Goal: Information Seeking & Learning: Learn about a topic

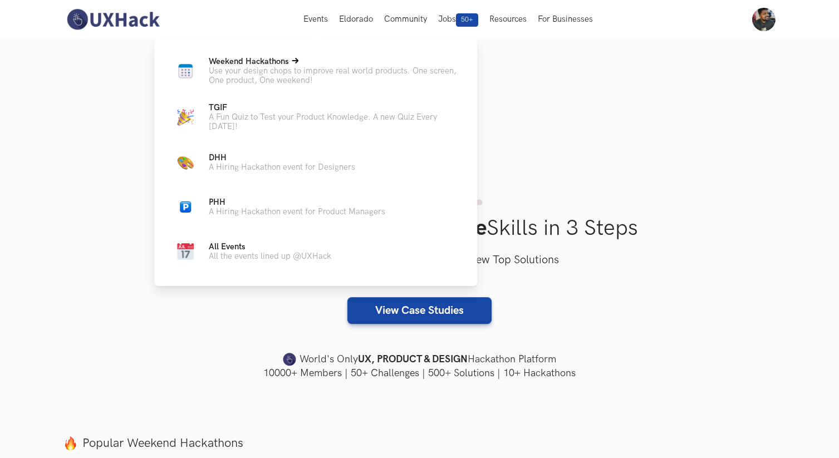
click at [270, 80] on p "Use your design chops to improve real world products. One screen, One product, …" at bounding box center [334, 75] width 251 height 19
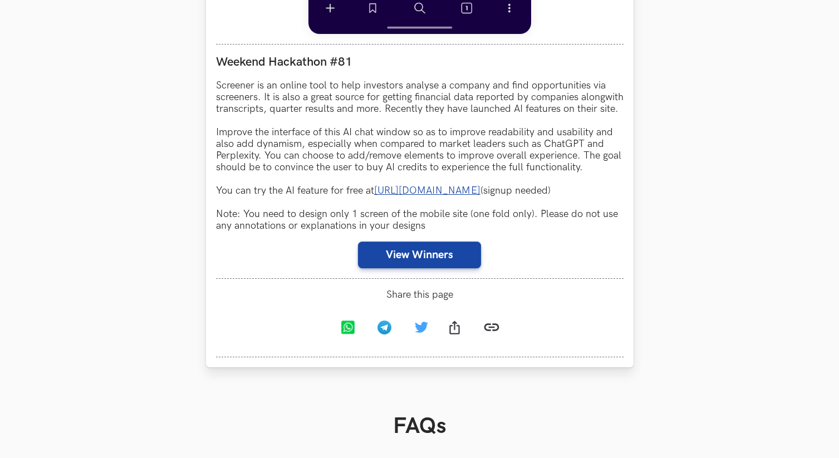
scroll to position [1114, 0]
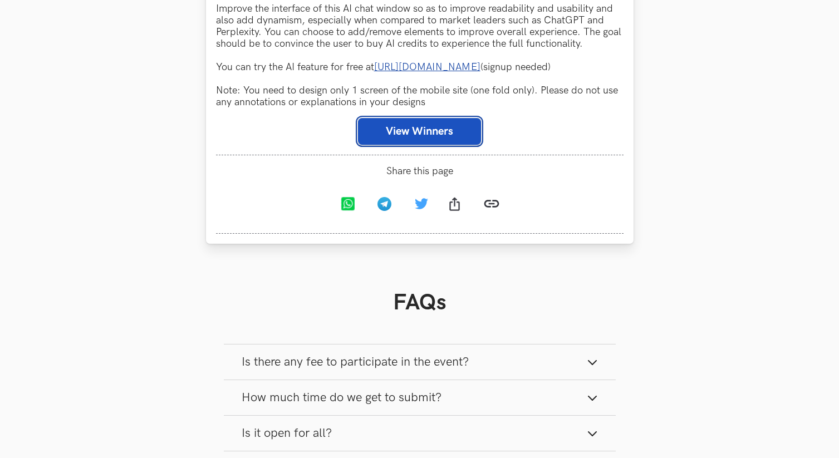
click at [449, 145] on button "View Winners" at bounding box center [419, 131] width 123 height 27
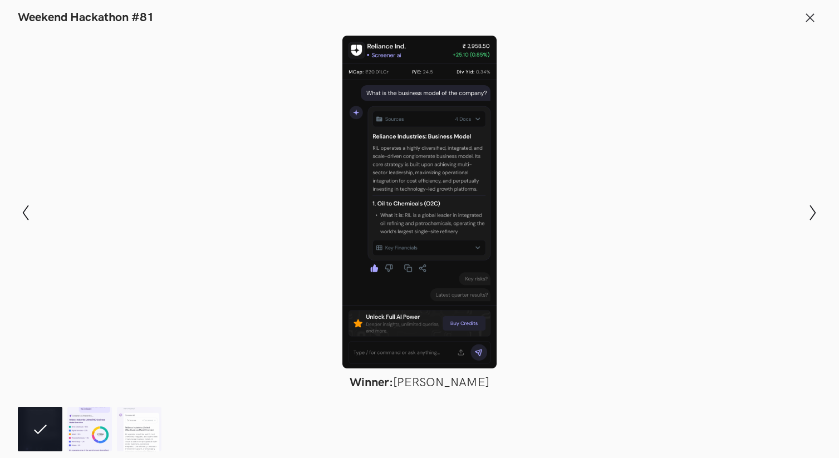
click at [105, 424] on img at bounding box center [89, 429] width 45 height 45
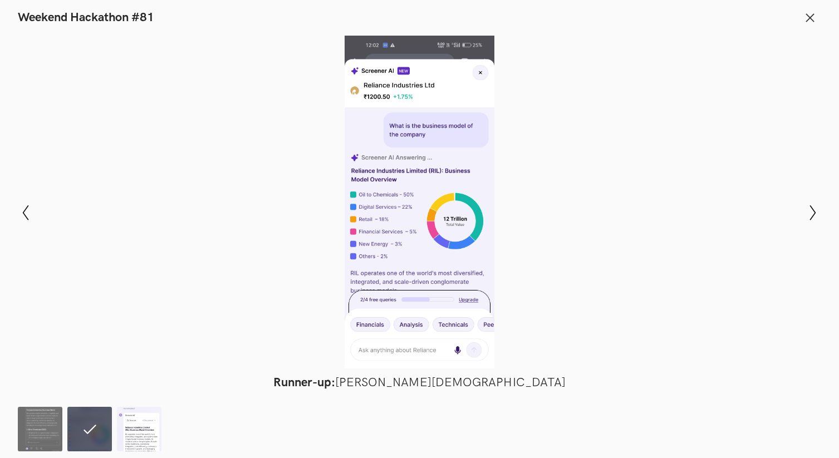
click at [136, 440] on img at bounding box center [139, 429] width 45 height 45
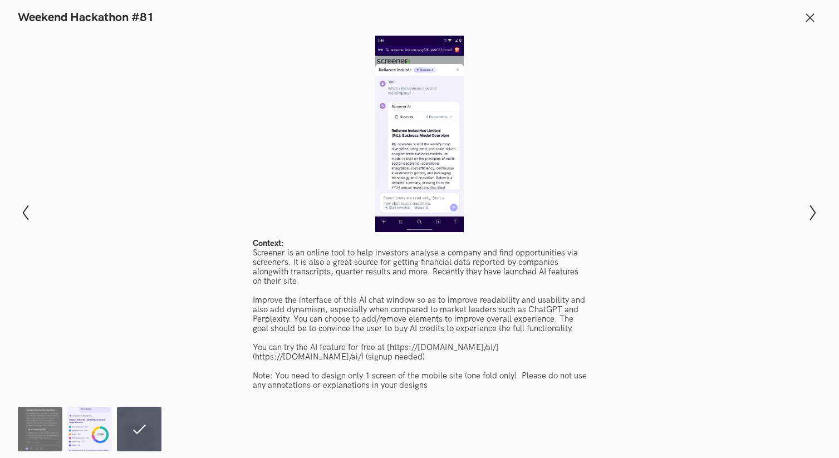
click at [96, 433] on img at bounding box center [89, 429] width 45 height 45
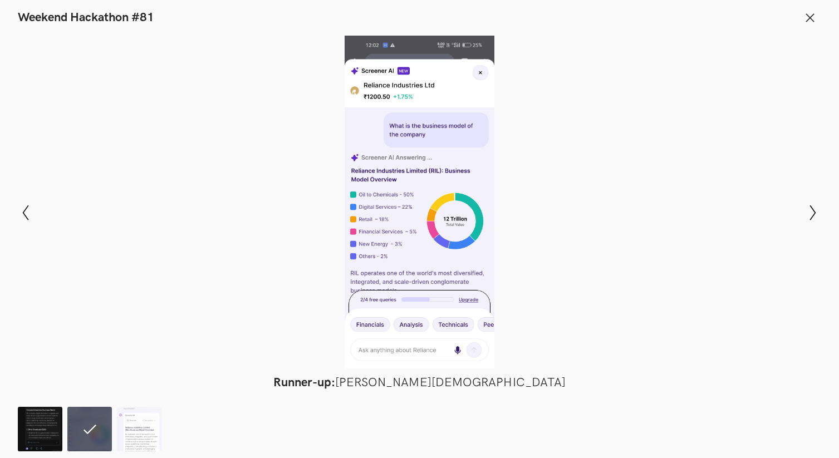
click at [39, 430] on img at bounding box center [40, 429] width 45 height 45
drag, startPoint x: 817, startPoint y: 16, endPoint x: 788, endPoint y: 35, distance: 34.3
click at [817, 16] on button "Close" at bounding box center [810, 18] width 22 height 22
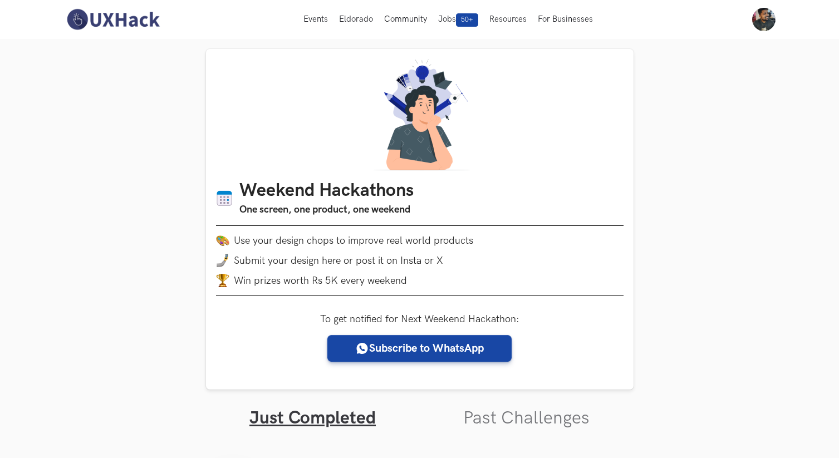
scroll to position [246, 0]
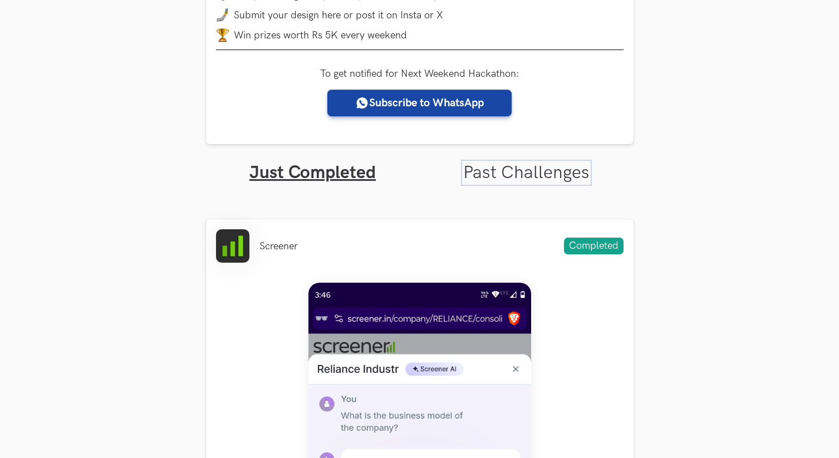
click at [520, 165] on link "Past Challenges" at bounding box center [526, 173] width 126 height 22
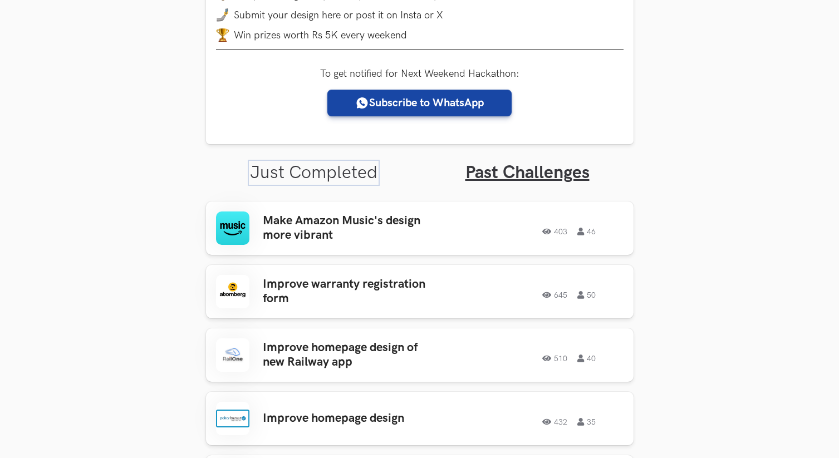
click at [328, 177] on link "Just Completed" at bounding box center [314, 173] width 128 height 22
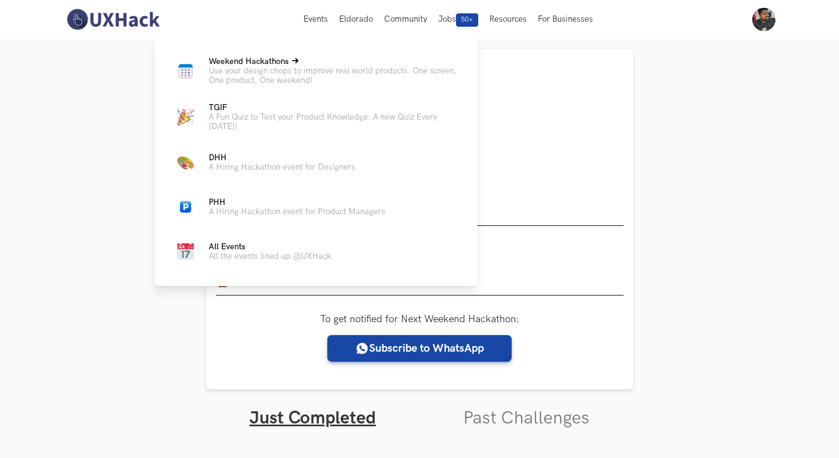
click at [274, 75] on p "Use your design chops to improve real world products. One screen, One product, …" at bounding box center [334, 75] width 251 height 19
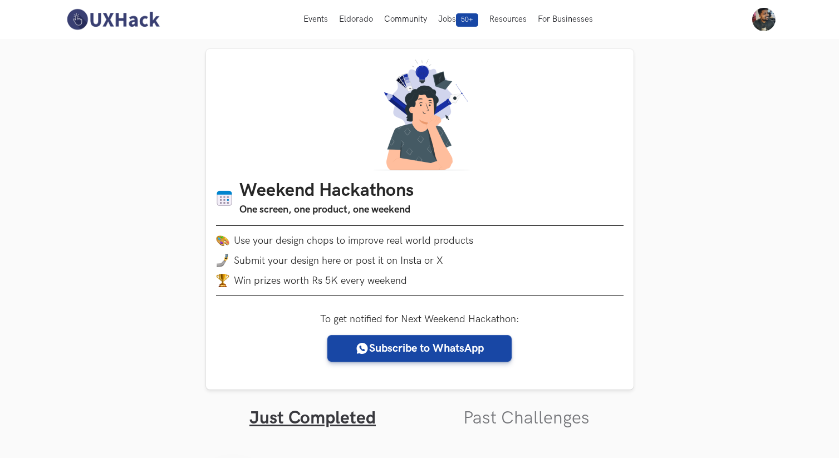
click at [544, 423] on link "Past Challenges" at bounding box center [526, 419] width 126 height 22
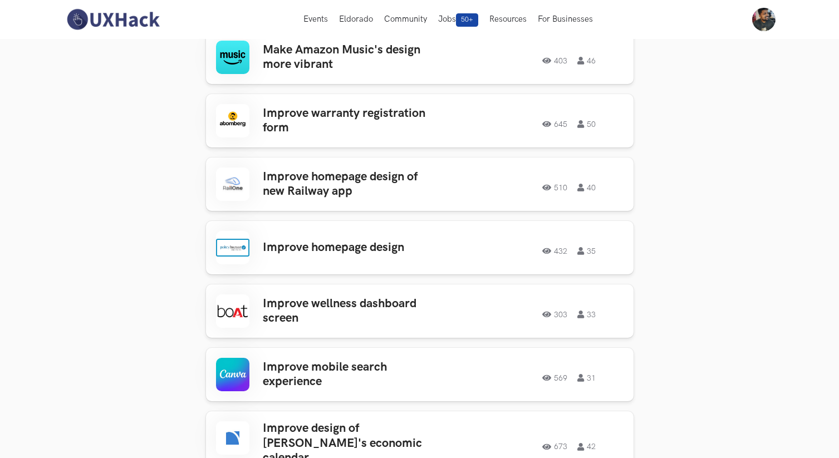
scroll to position [235, 0]
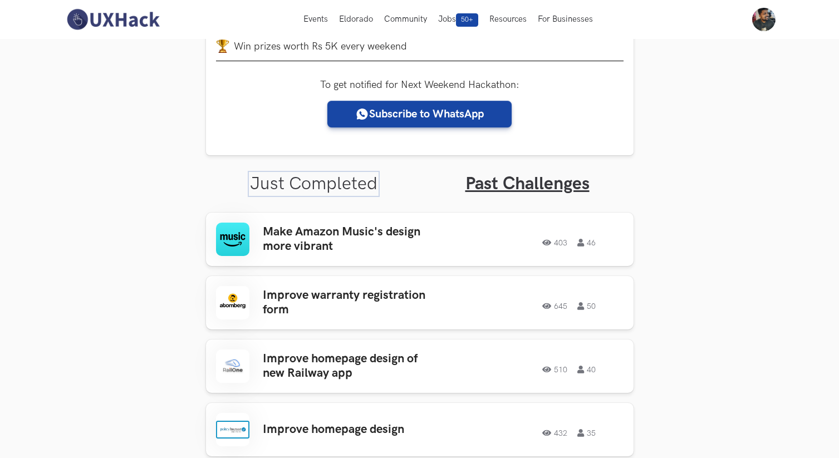
click at [329, 186] on link "Just Completed" at bounding box center [314, 184] width 128 height 22
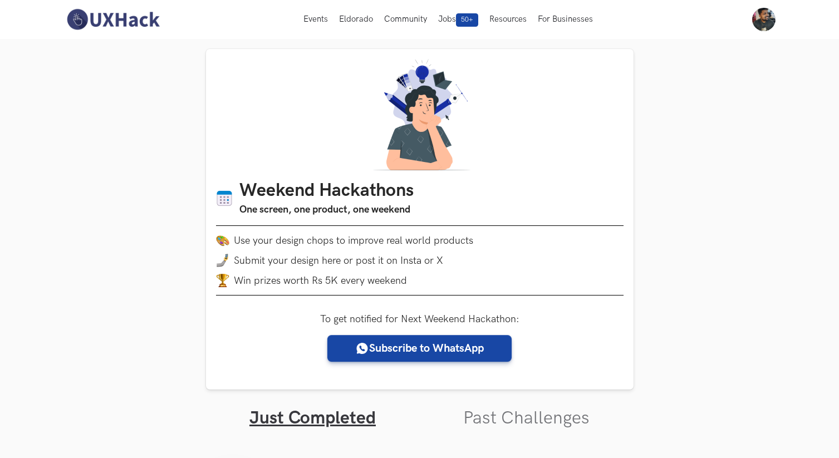
click at [139, 9] on img at bounding box center [113, 19] width 99 height 23
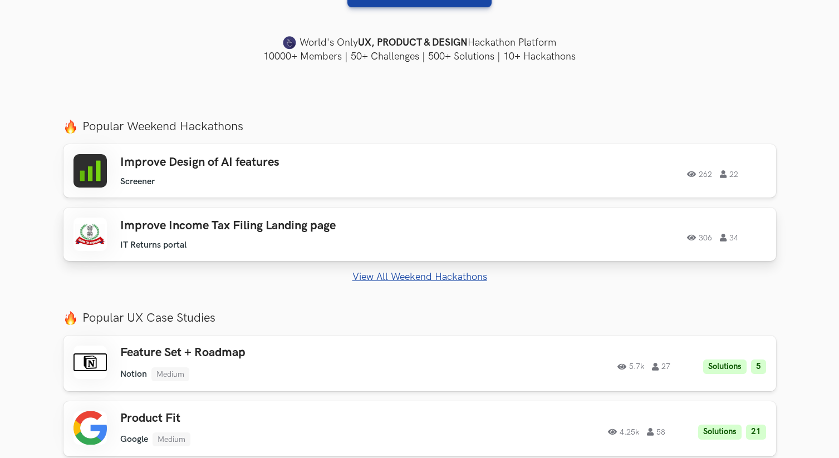
scroll to position [329, 0]
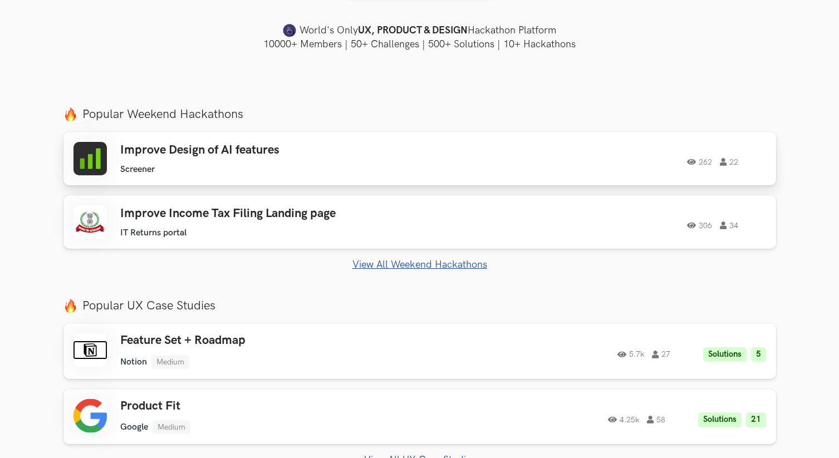
click at [551, 165] on div "262 22" at bounding box center [614, 159] width 303 height 14
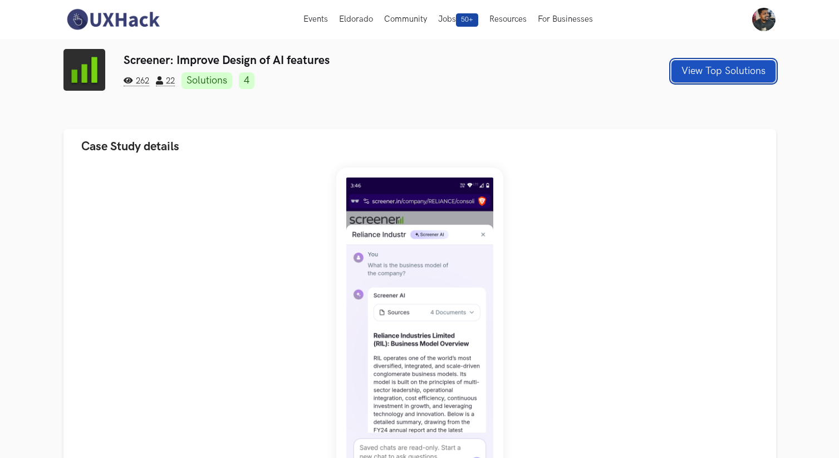
click at [715, 72] on button "View Top Solutions" at bounding box center [724, 71] width 104 height 22
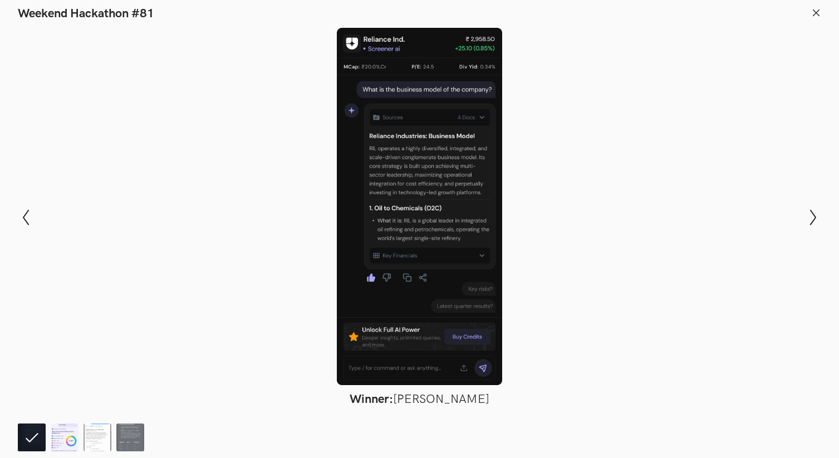
click at [61, 434] on img at bounding box center [65, 438] width 28 height 28
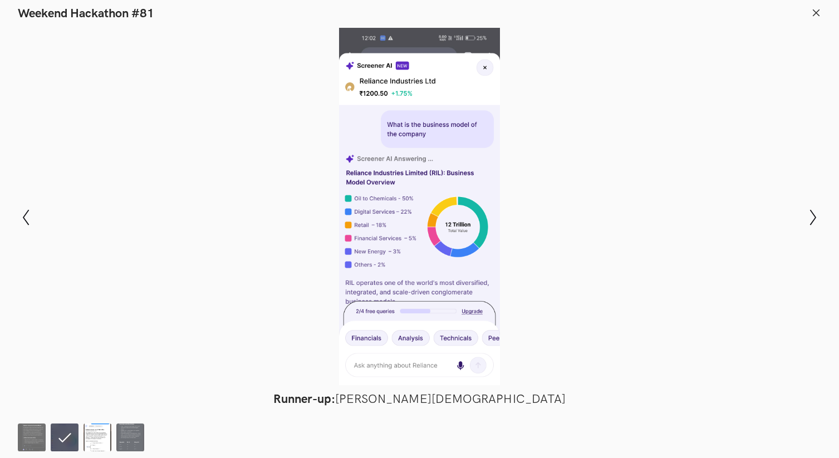
click at [107, 438] on img at bounding box center [98, 438] width 28 height 28
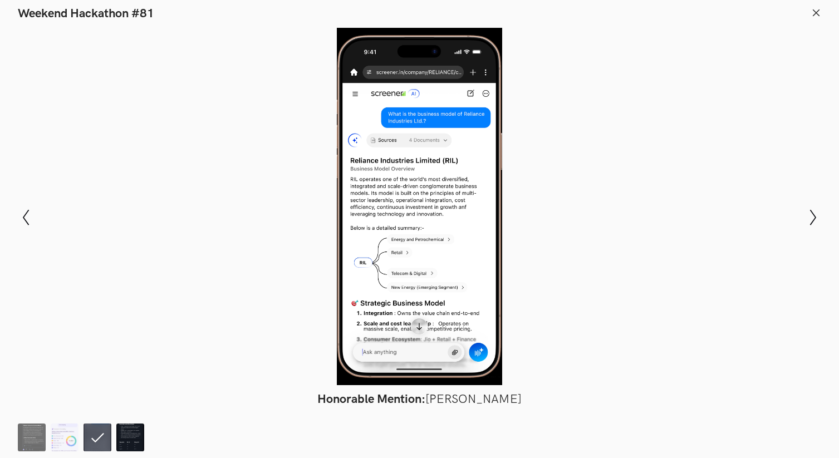
click at [126, 439] on img at bounding box center [130, 438] width 28 height 28
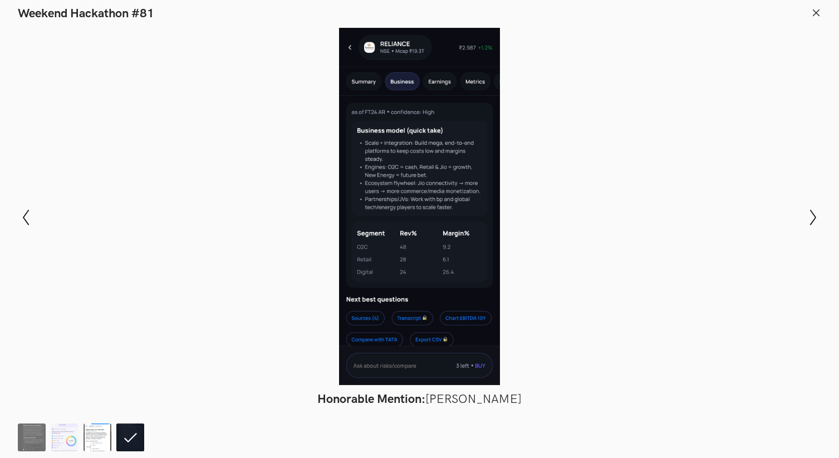
click at [101, 438] on img at bounding box center [98, 438] width 28 height 28
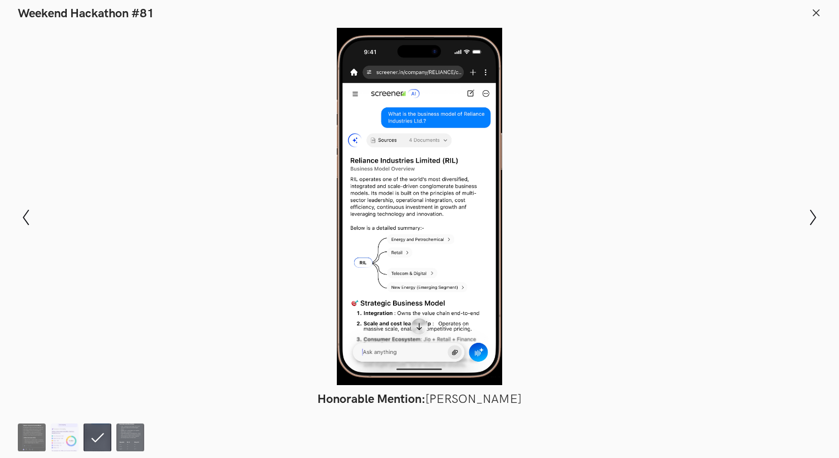
click at [82, 438] on ol at bounding box center [83, 438] width 131 height 28
click at [76, 437] on img at bounding box center [65, 438] width 28 height 28
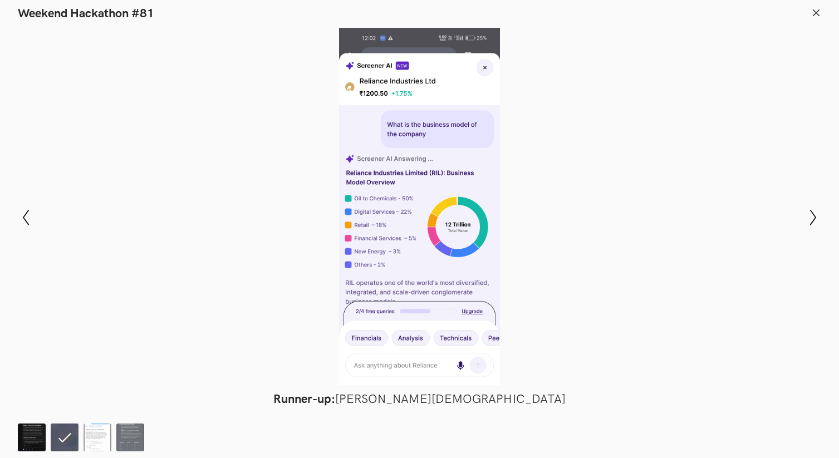
click at [37, 436] on img at bounding box center [32, 438] width 28 height 28
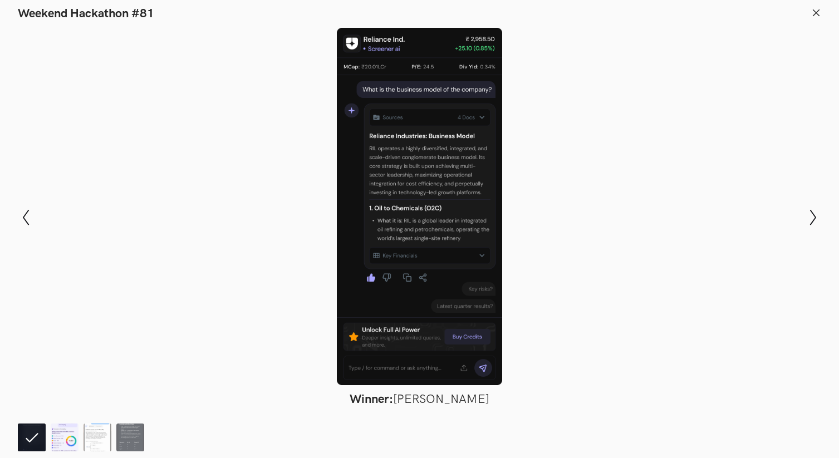
click at [59, 445] on img at bounding box center [65, 438] width 28 height 28
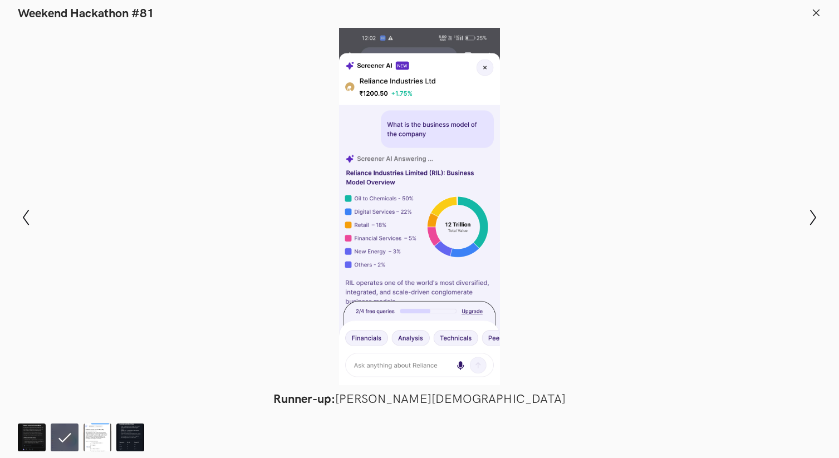
click at [822, 18] on header "Weekend Hackathon #81" at bounding box center [419, 10] width 839 height 21
click at [820, 14] on icon at bounding box center [817, 13] width 10 height 10
